Goal: Information Seeking & Learning: Compare options

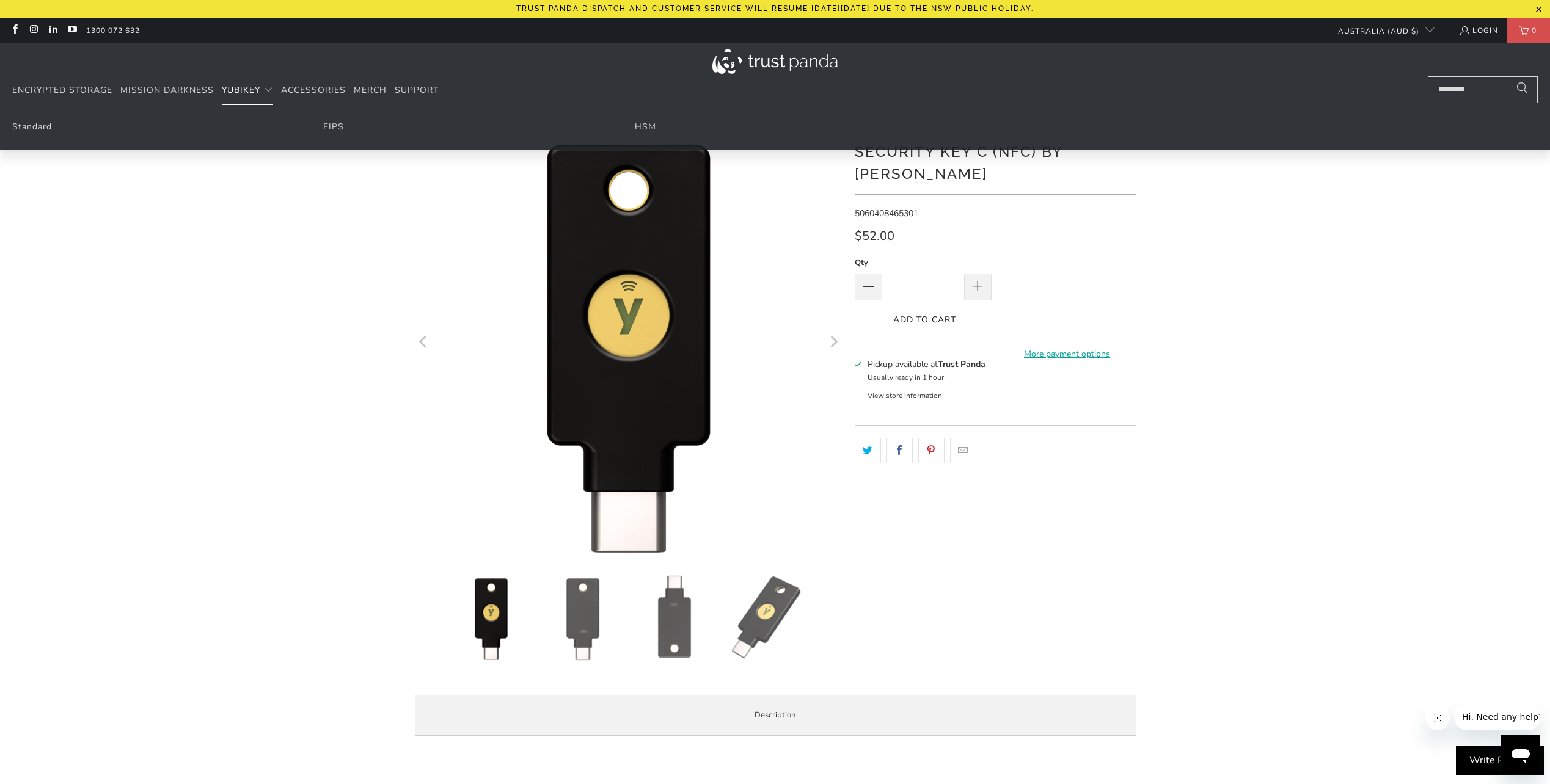
click at [253, 90] on span "YubiKey" at bounding box center [241, 91] width 39 height 12
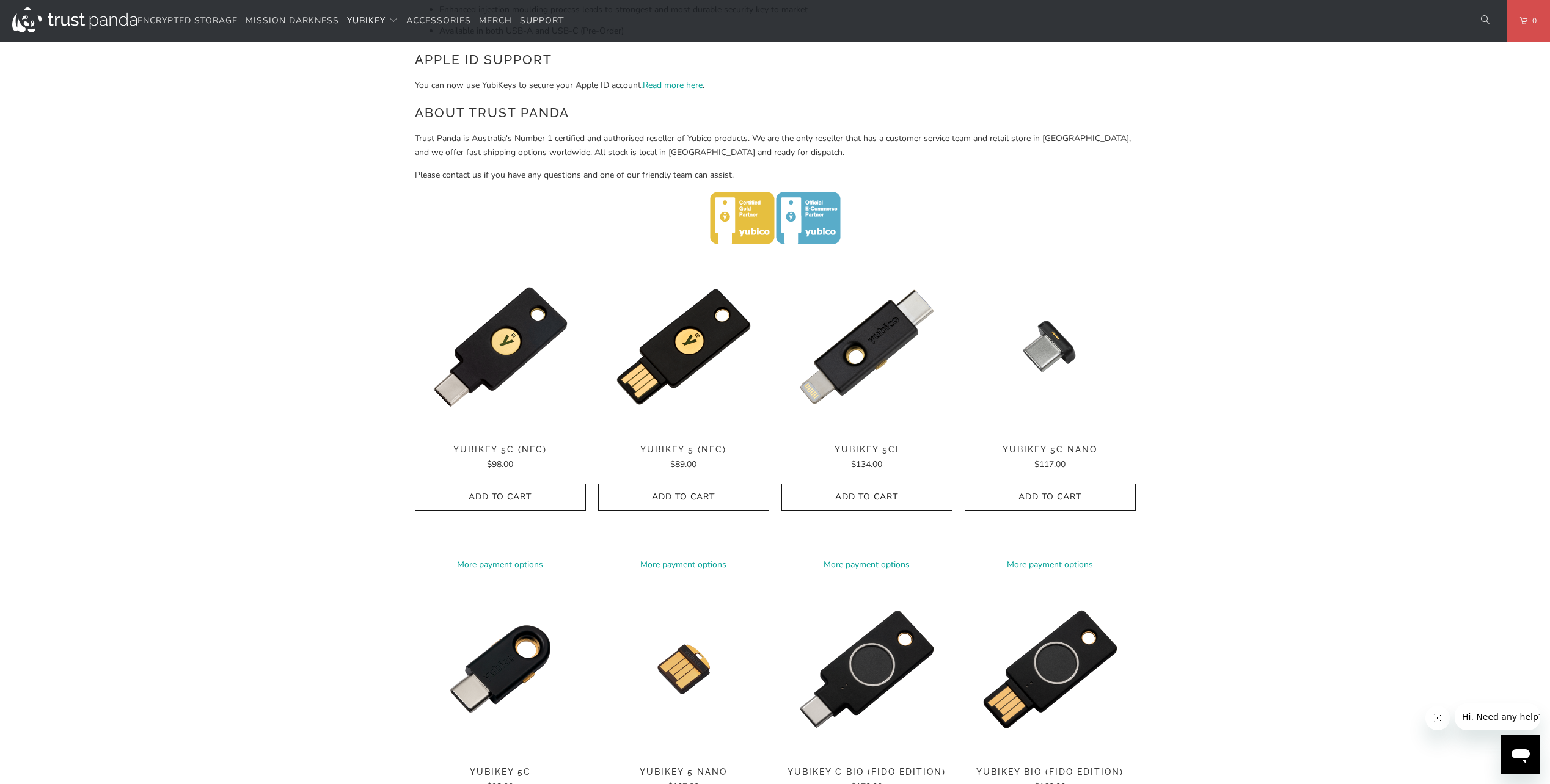
scroll to position [488, 0]
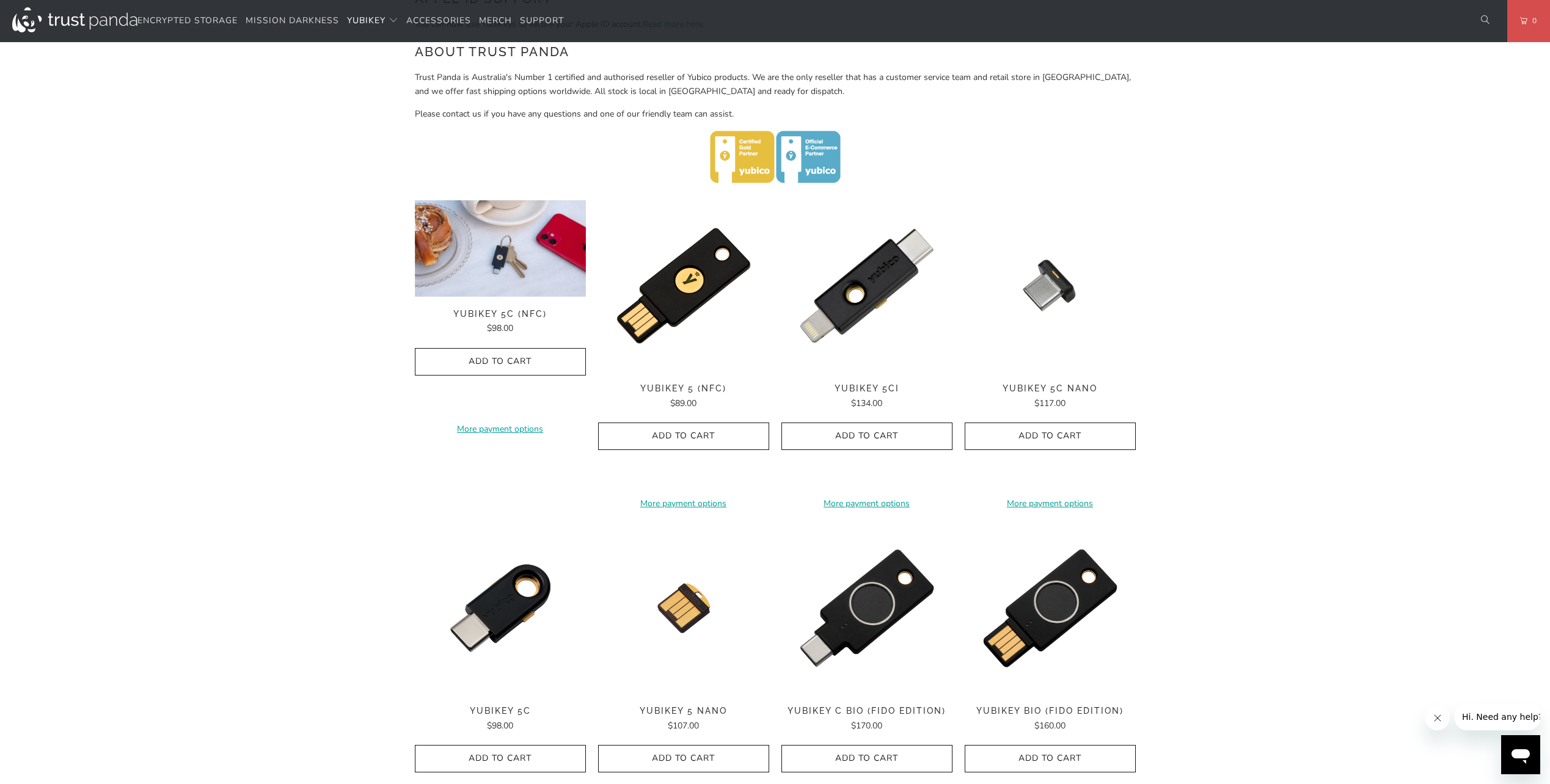
click at [507, 254] on img at bounding box center [501, 248] width 171 height 96
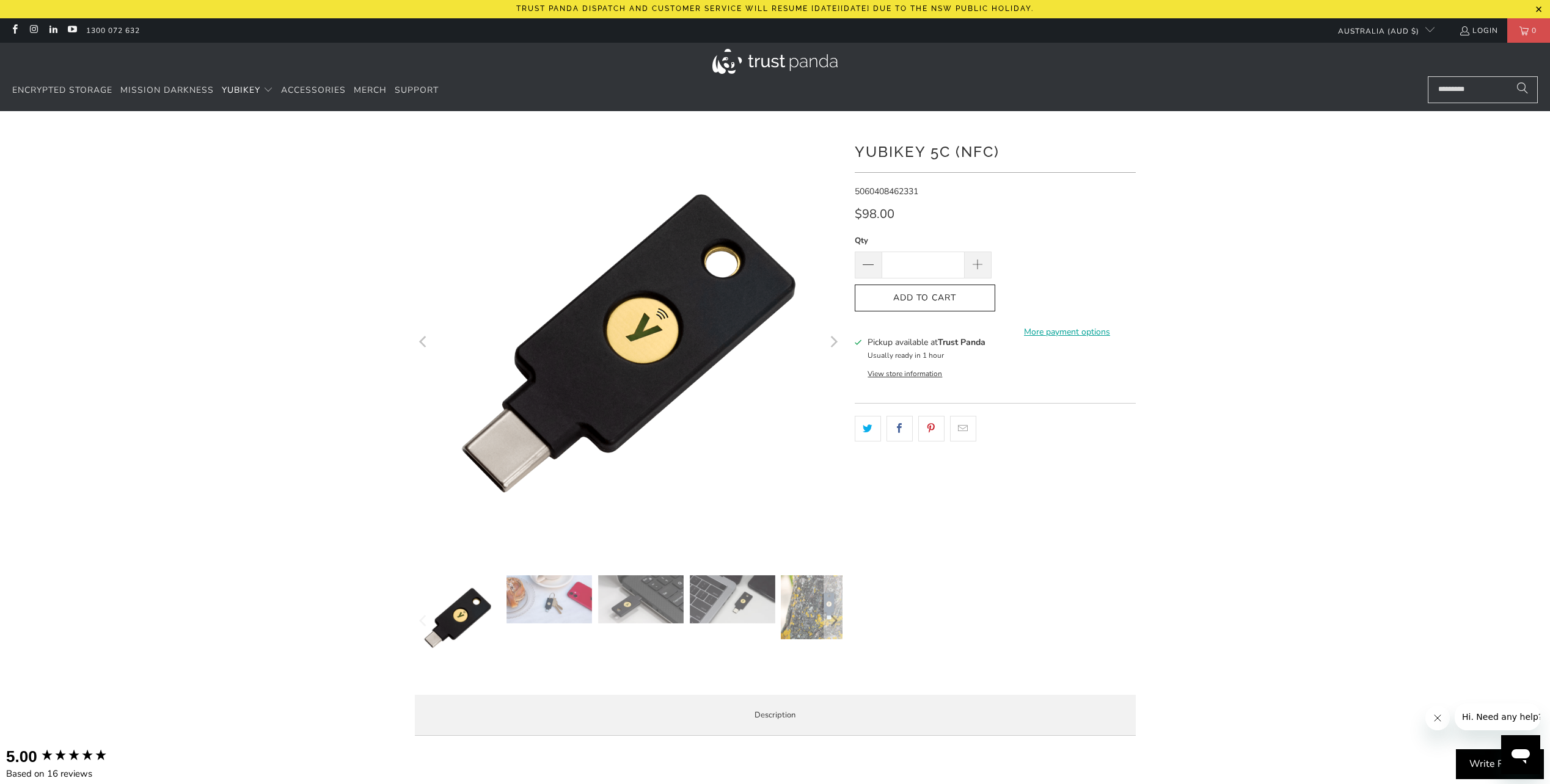
click at [548, 615] on img at bounding box center [549, 599] width 86 height 48
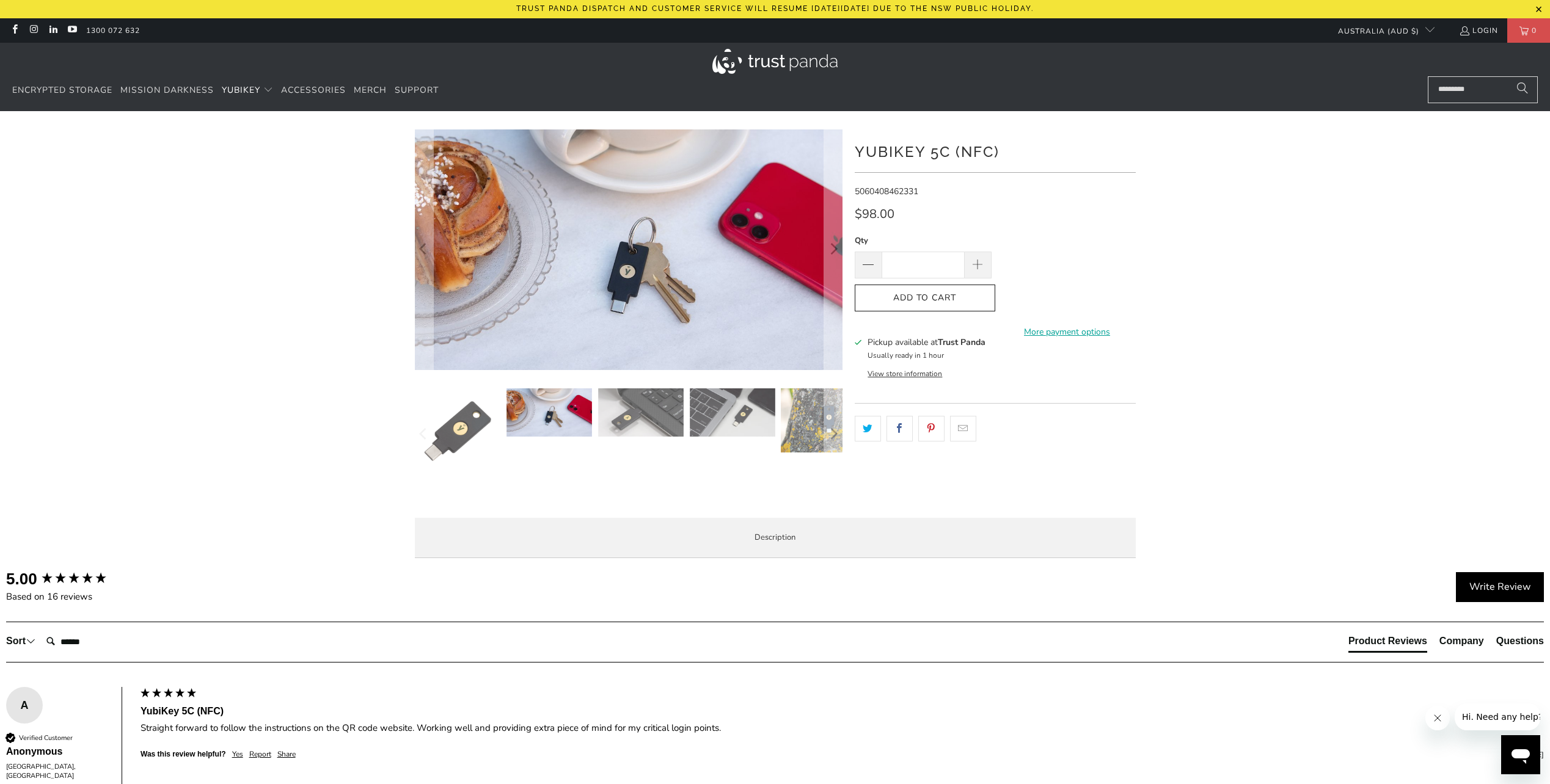
click at [645, 415] on img at bounding box center [641, 412] width 86 height 48
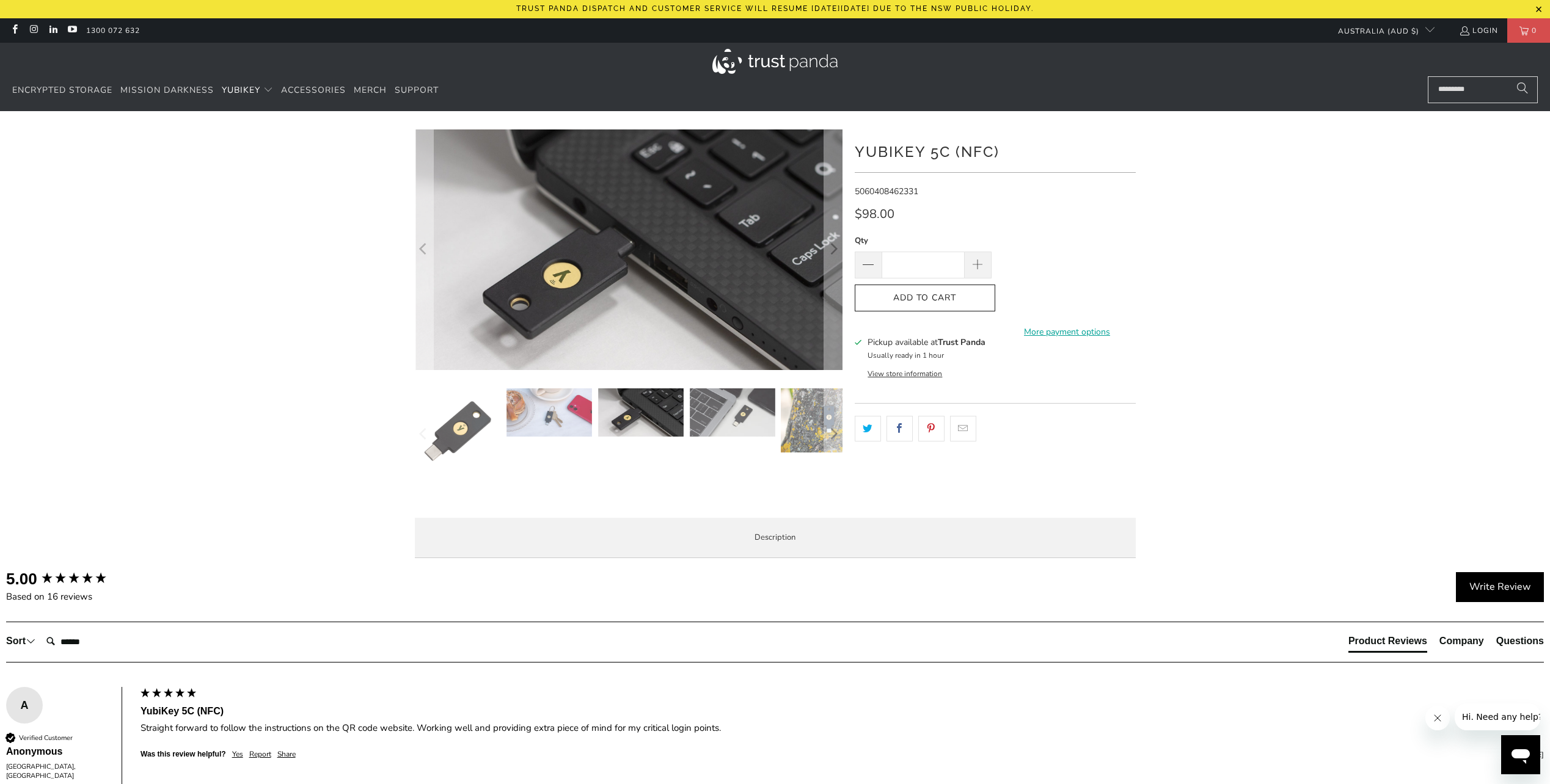
click at [741, 414] on img at bounding box center [732, 412] width 86 height 48
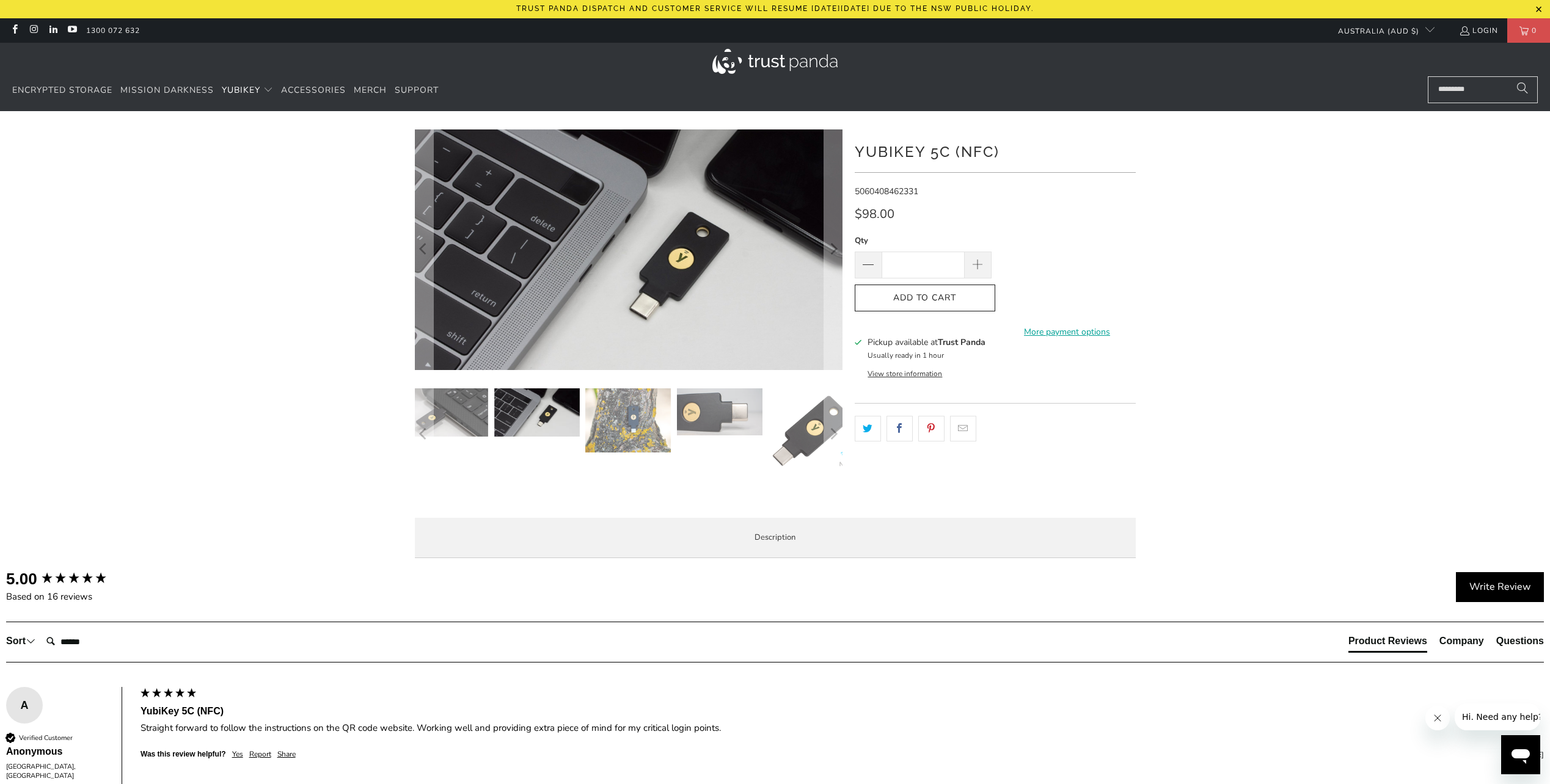
click at [800, 426] on img at bounding box center [811, 431] width 86 height 86
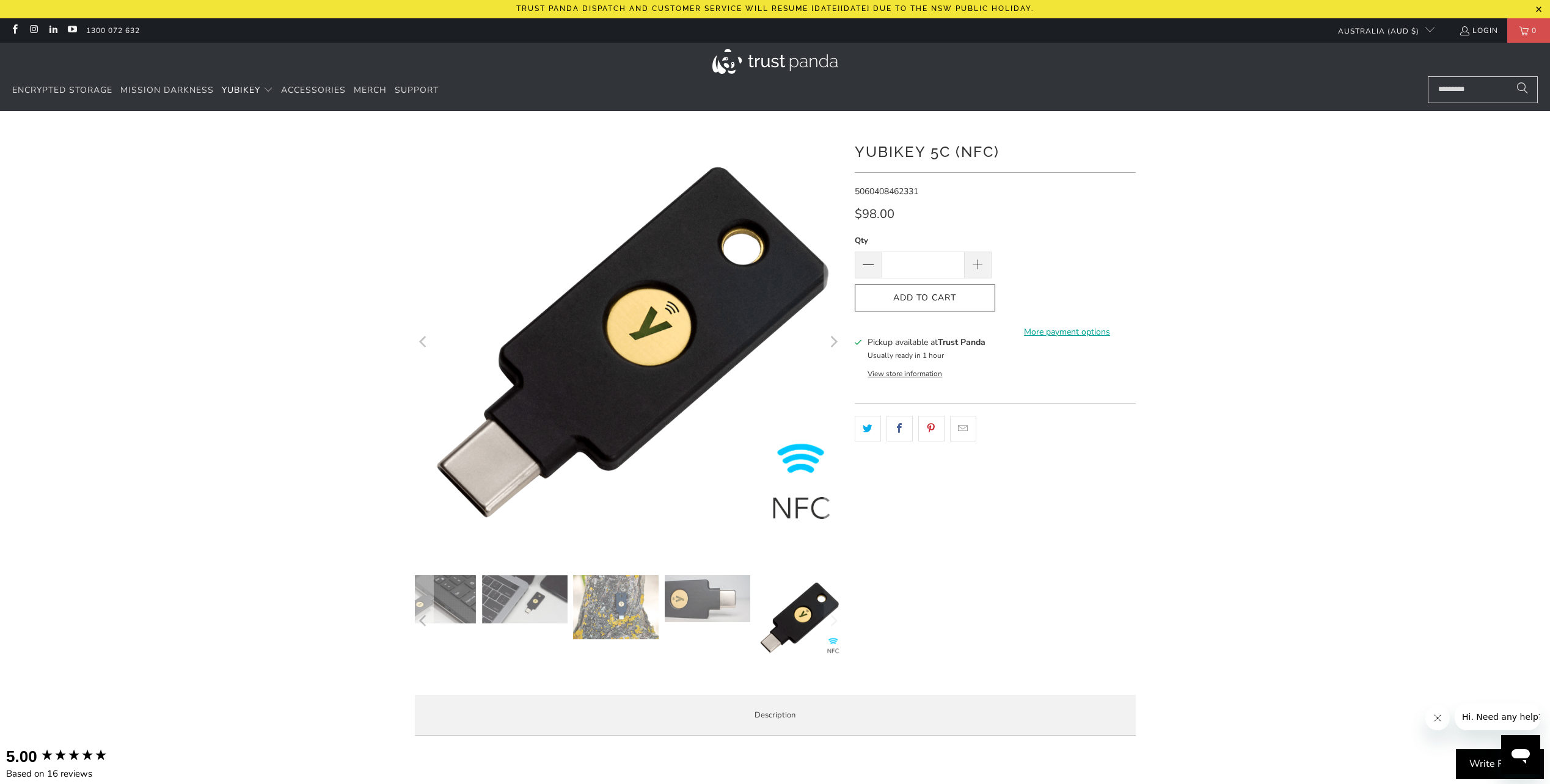
click at [964, 156] on h1 "YubiKey 5C (NFC)" at bounding box center [995, 150] width 281 height 24
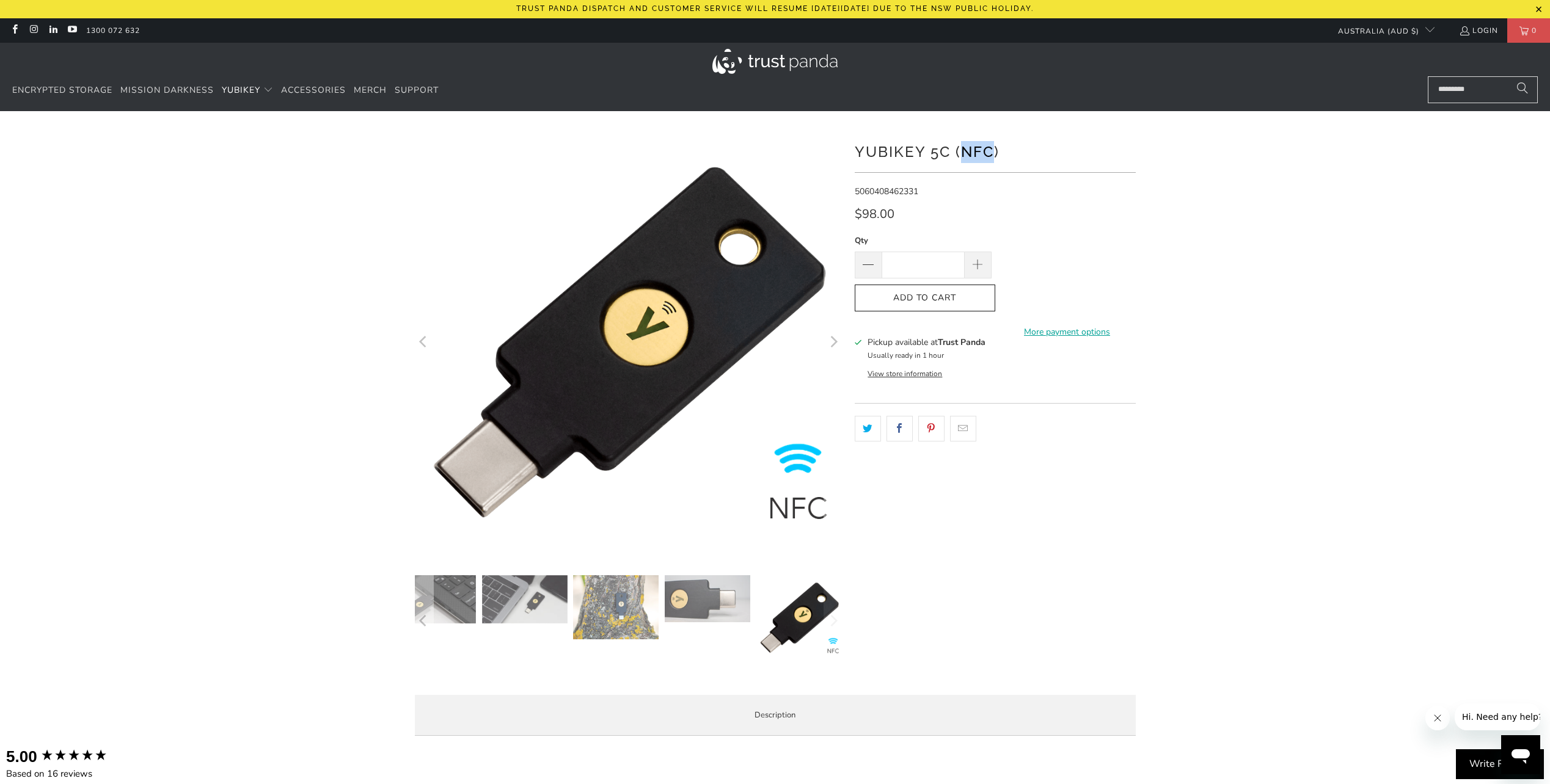
click at [964, 156] on h1 "YubiKey 5C (NFC)" at bounding box center [995, 150] width 281 height 24
copy div "YubiKey 5C (NFC)"
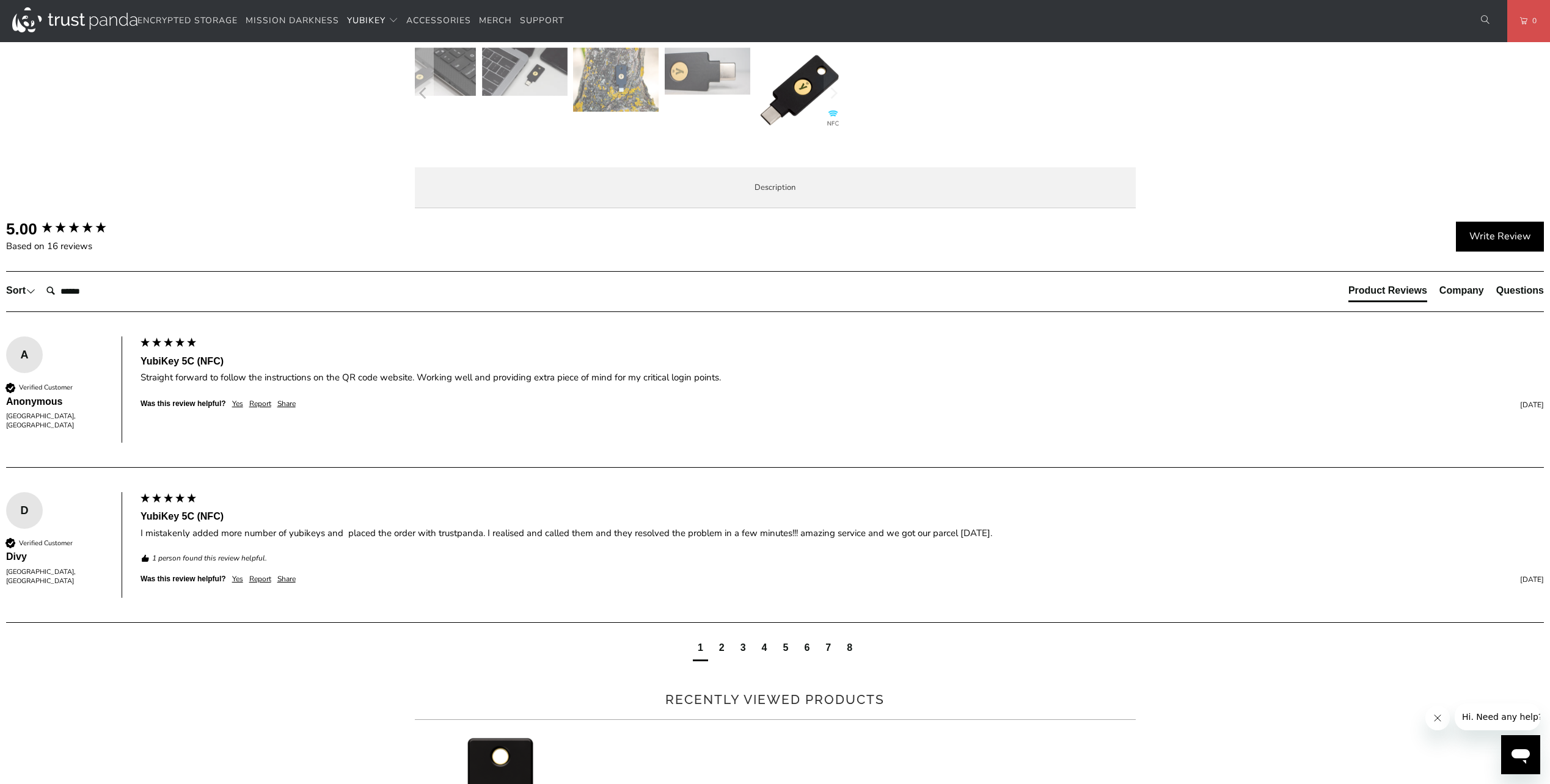
scroll to position [550, 0]
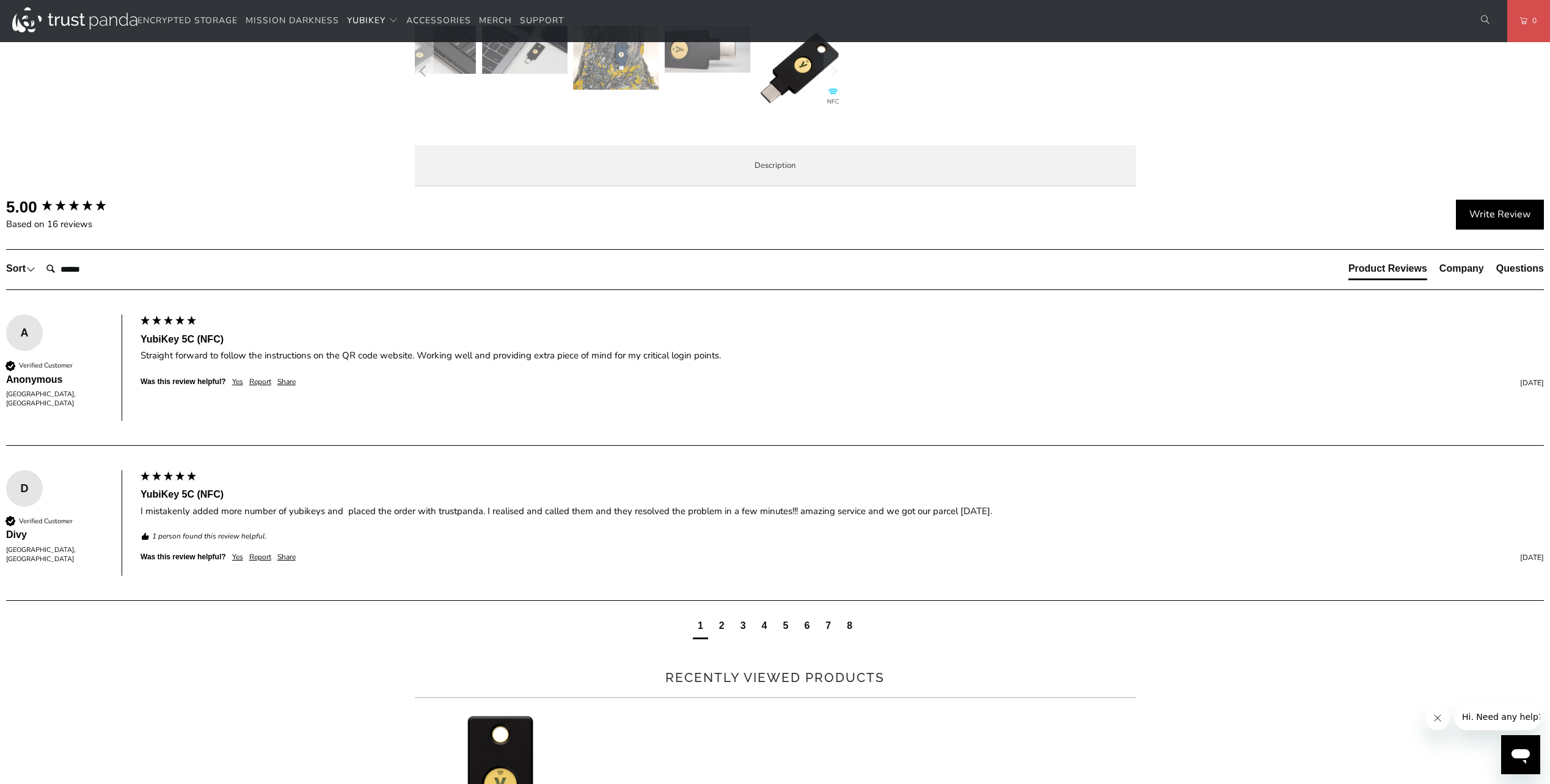
click at [0, 0] on span "Specifications" at bounding box center [0, 0] width 0 height 0
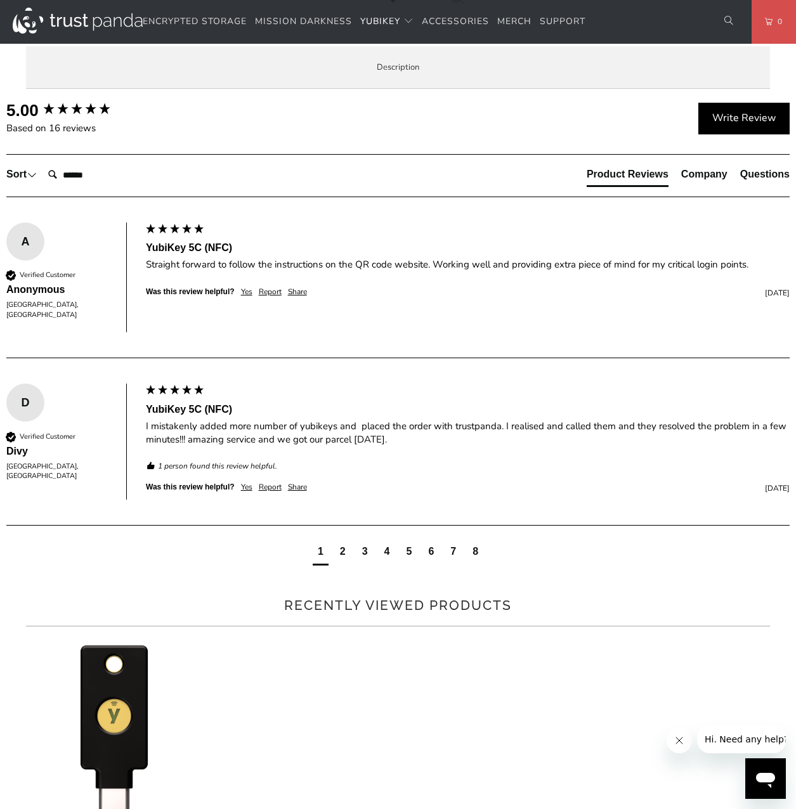
scroll to position [694, 0]
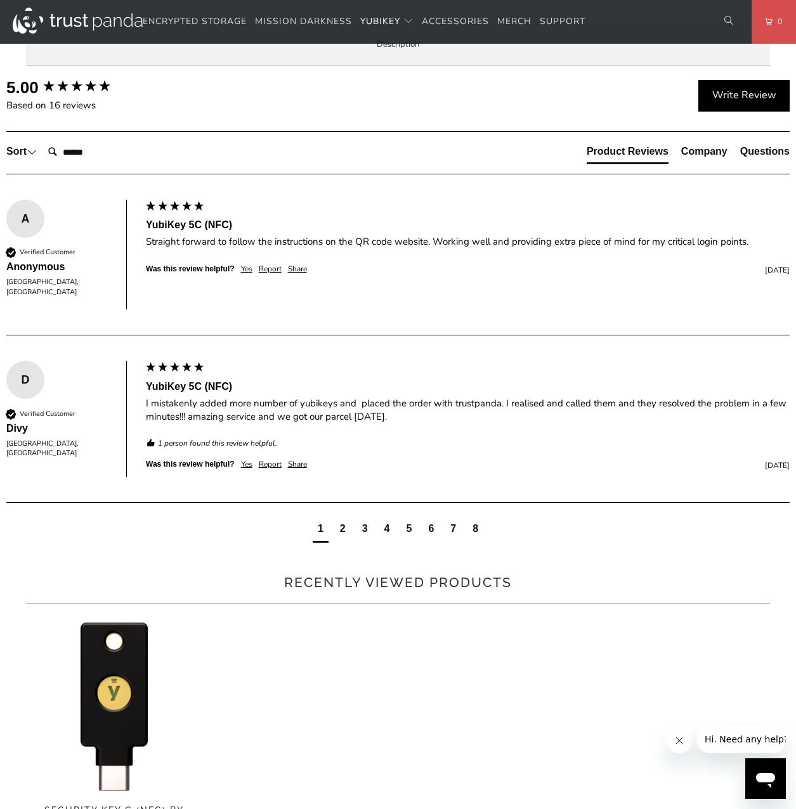
click at [0, 0] on td "AWS Identity and Access Management (IAM), Centrify, Cisco Duo Security, Google …" at bounding box center [0, 0] width 0 height 0
click at [0, 0] on td "FIDO 2 Certified, FIDO Universal 2nd Factor (U2F) Certified" at bounding box center [0, 0] width 0 height 0
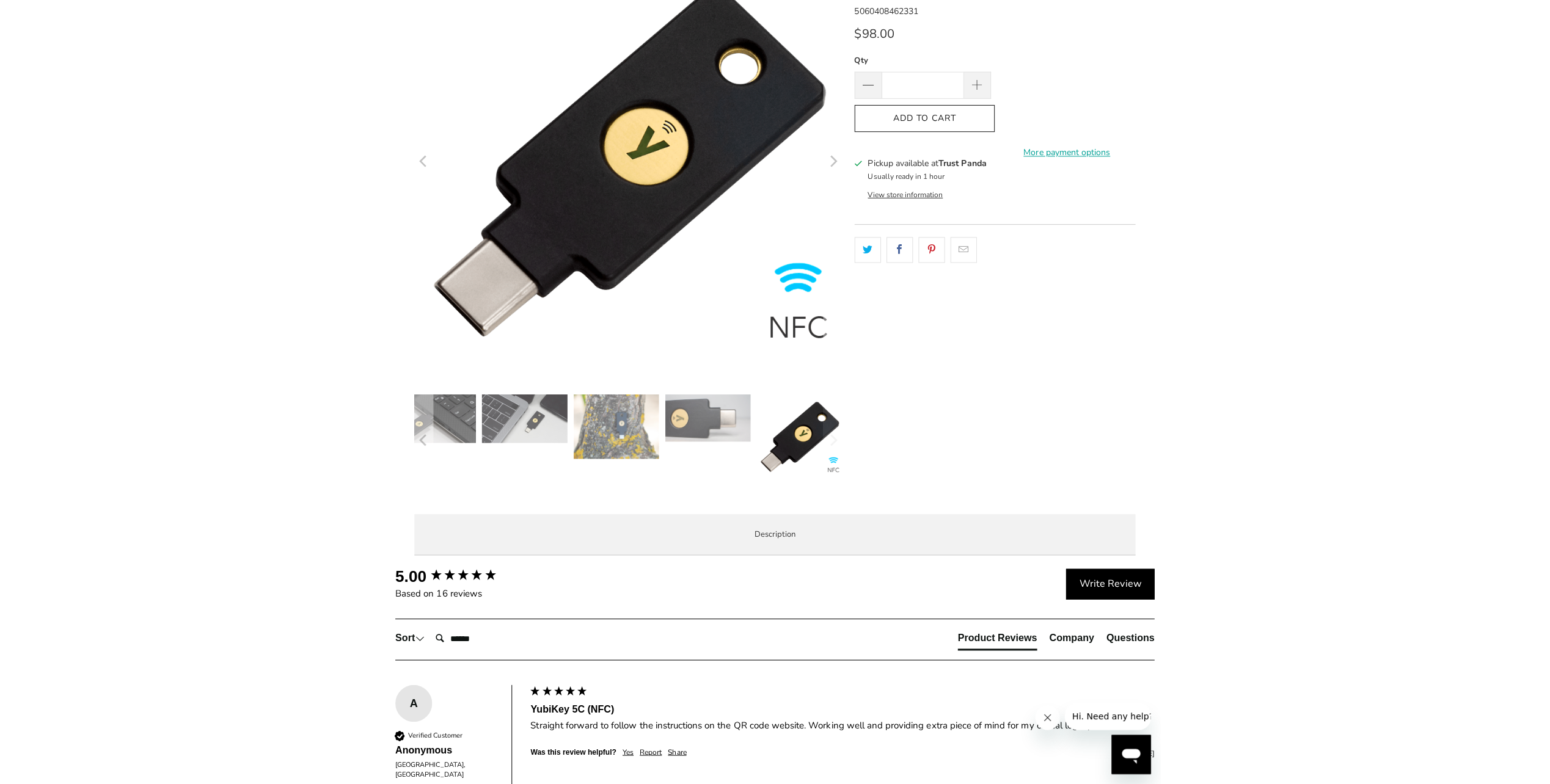
scroll to position [0, 0]
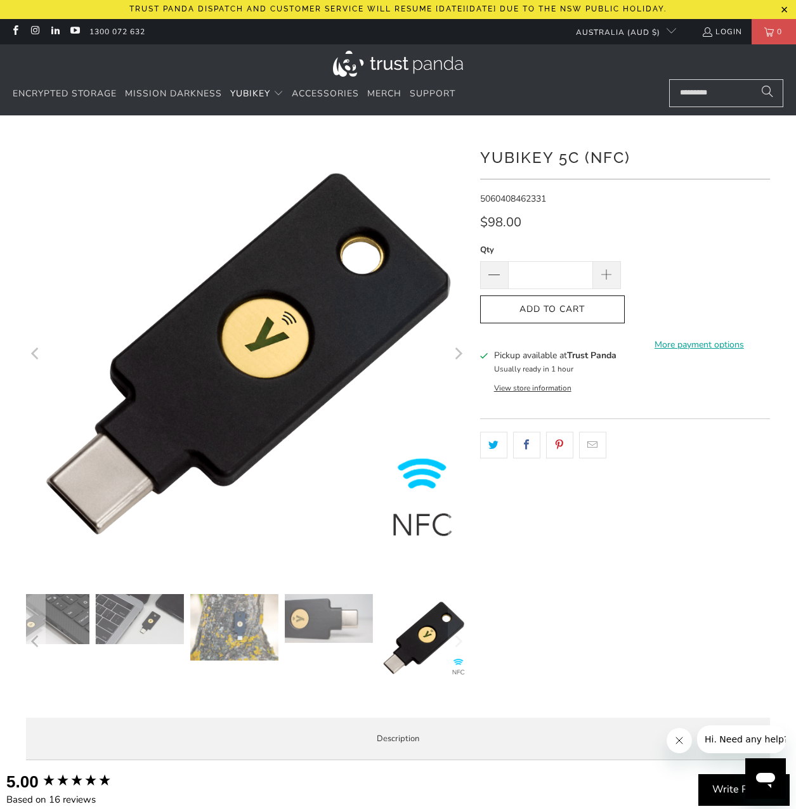
click at [528, 389] on button "View store information" at bounding box center [532, 388] width 77 height 10
click at [527, 385] on button "View store information" at bounding box center [532, 388] width 77 height 10
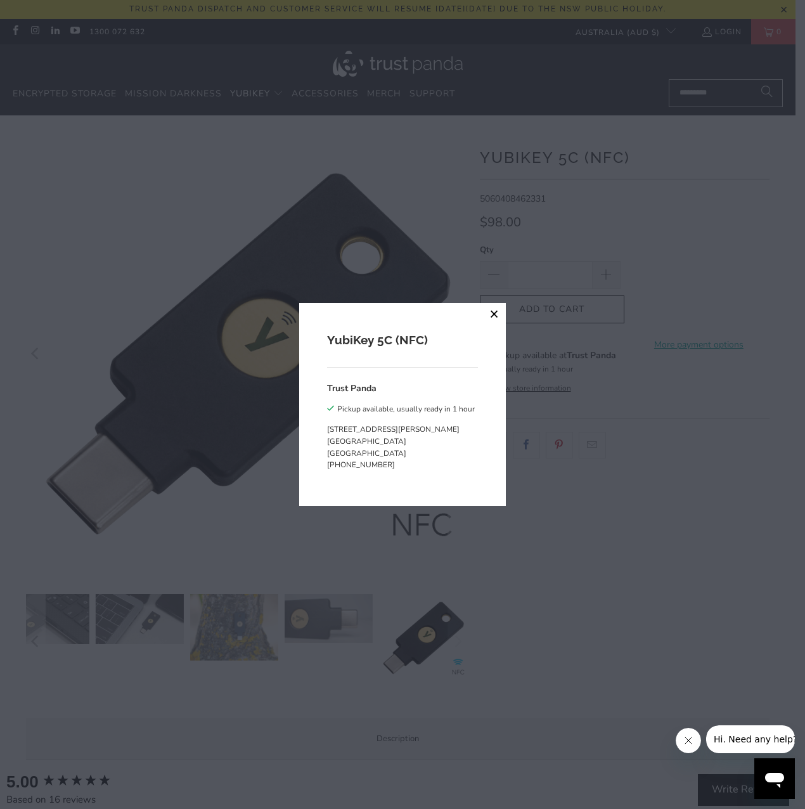
click at [492, 316] on button "close" at bounding box center [494, 314] width 23 height 23
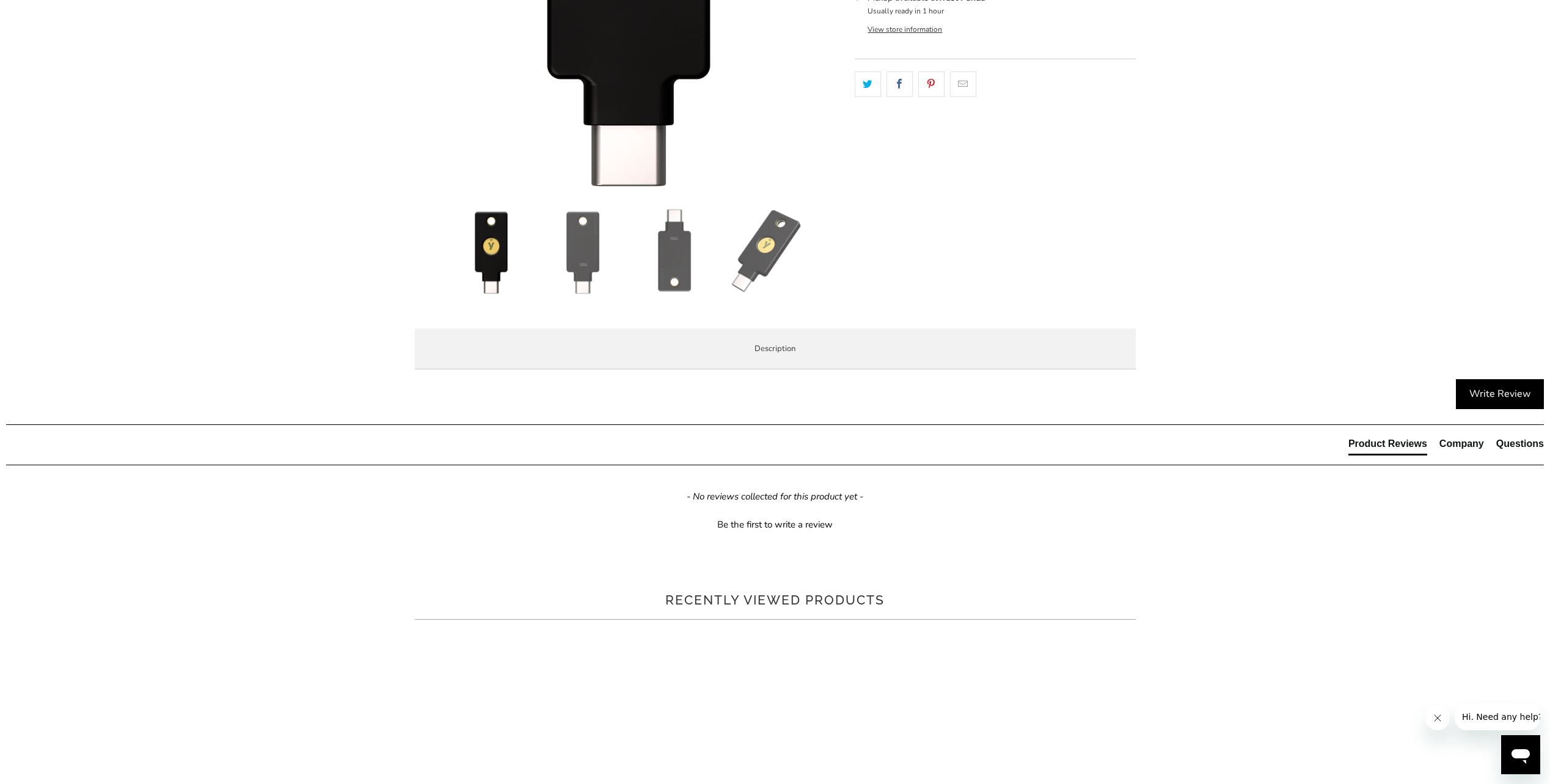
scroll to position [428, 0]
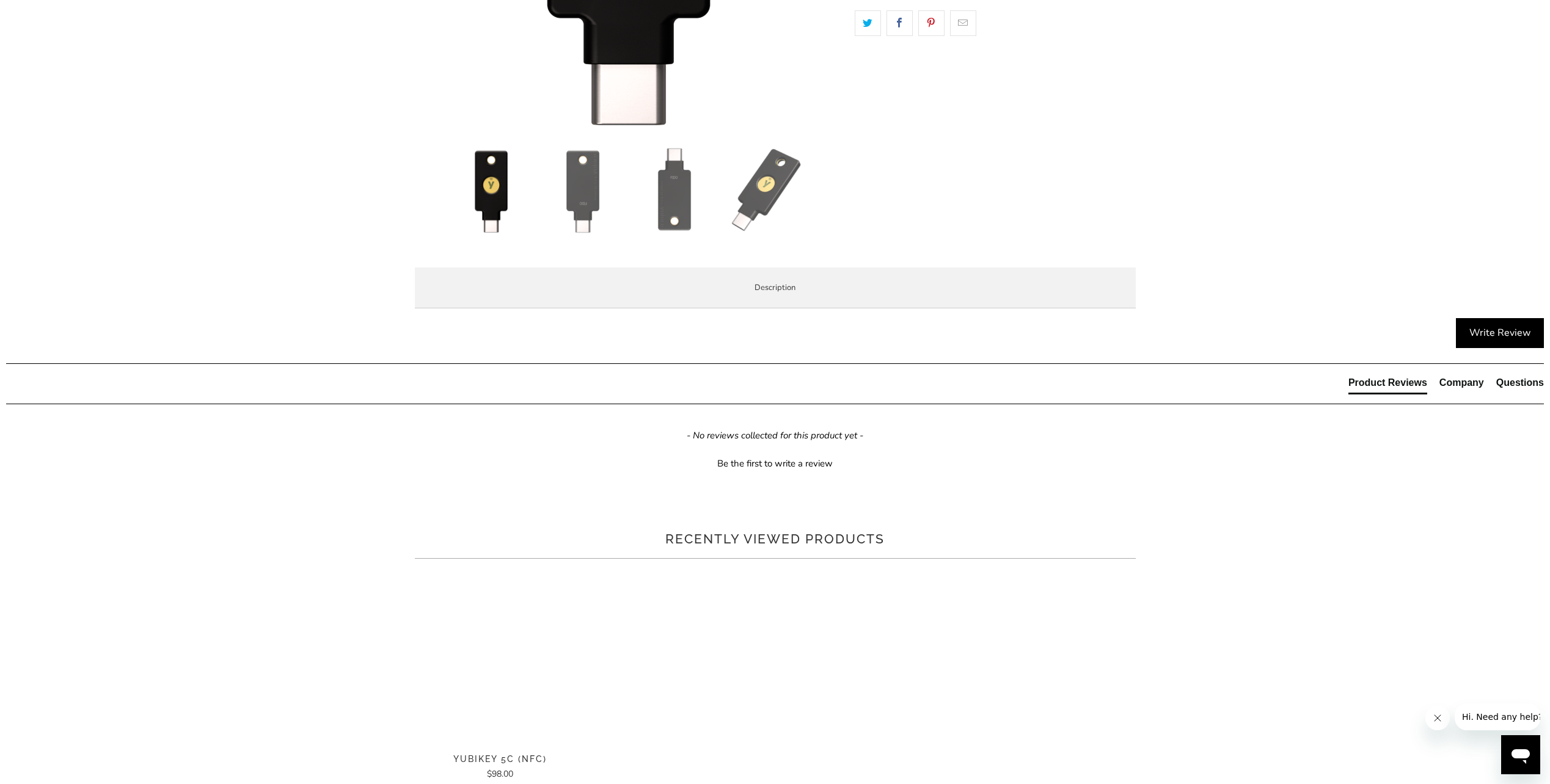
click at [313, 318] on div "*" at bounding box center [775, 11] width 1550 height 616
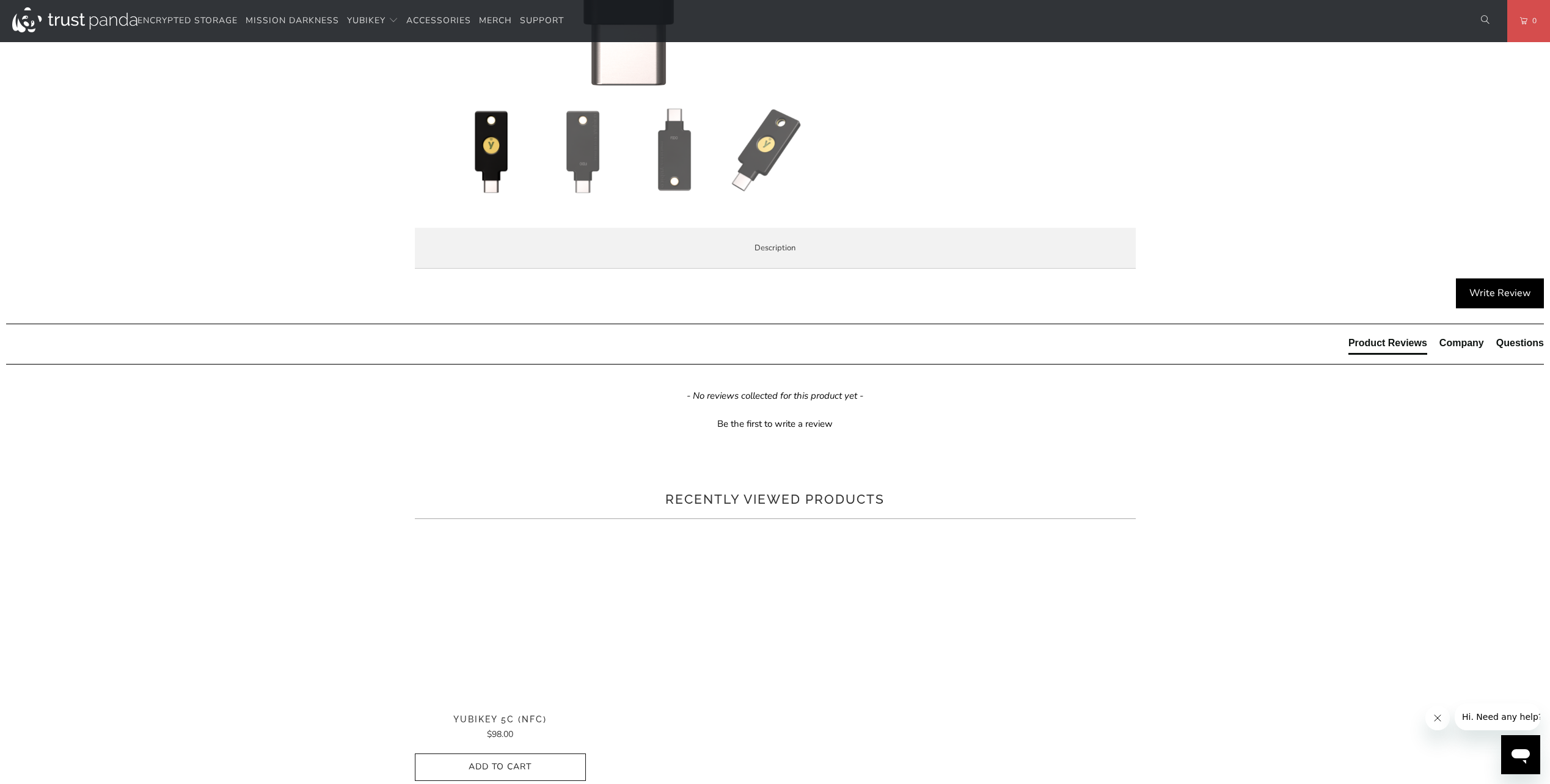
scroll to position [488, 0]
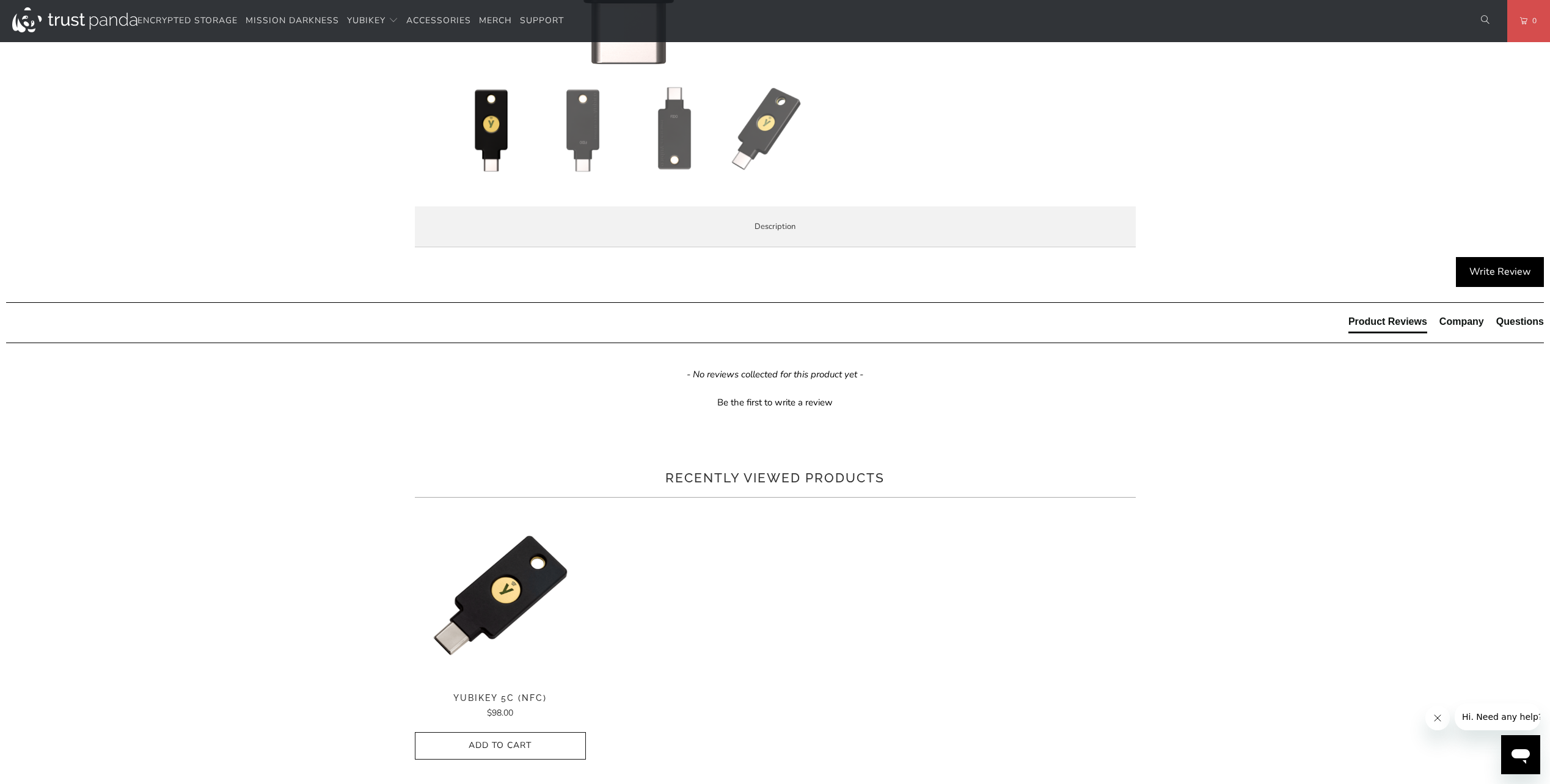
click at [0, 0] on span "Specifications" at bounding box center [0, 0] width 0 height 0
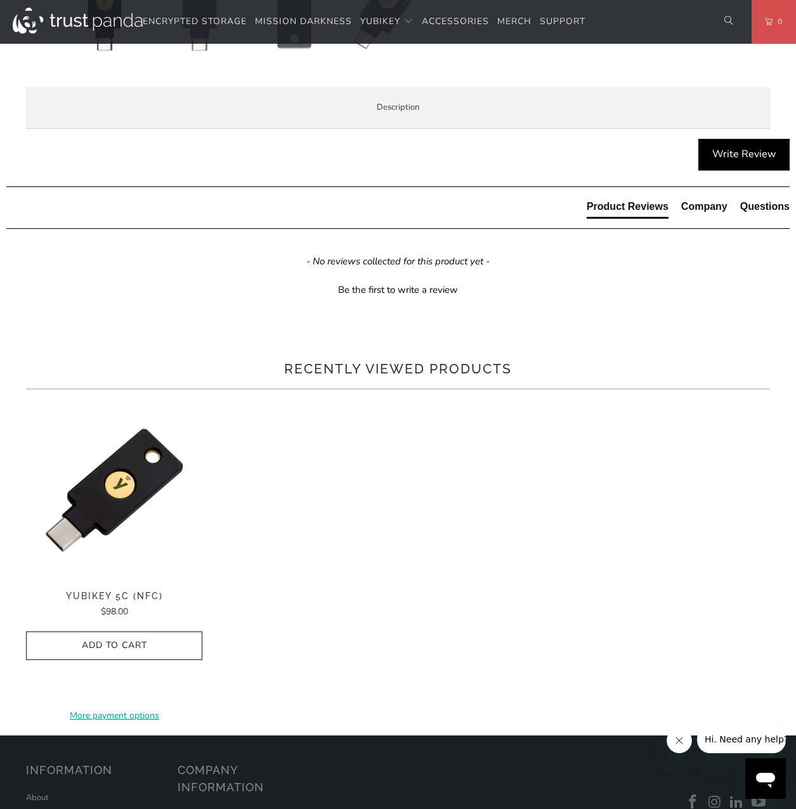
scroll to position [631, 0]
click at [0, 0] on td "AWS Identity and Access Management (IAM), Centrify, Duo Security, Google Cloud …" at bounding box center [0, 0] width 0 height 0
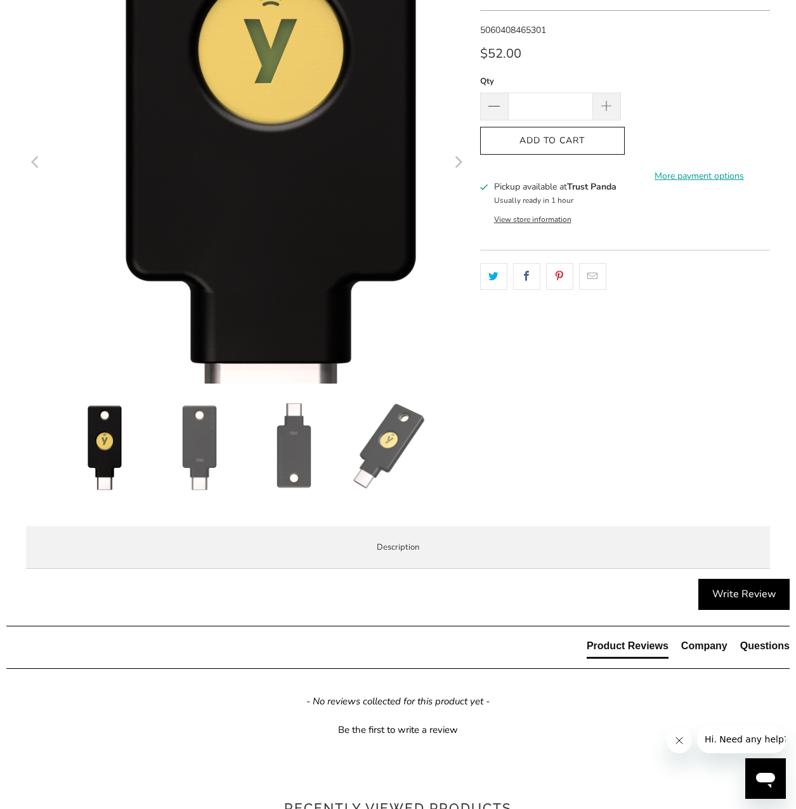
scroll to position [0, 0]
